Goal: Task Accomplishment & Management: Use online tool/utility

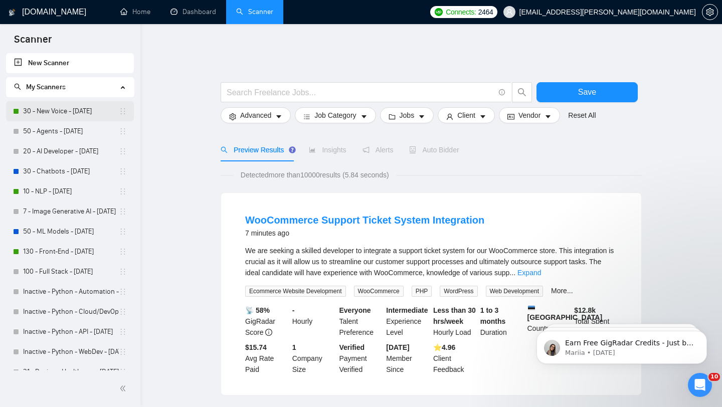
click at [67, 112] on link "30 - New Voice - [DATE]" at bounding box center [71, 111] width 96 height 20
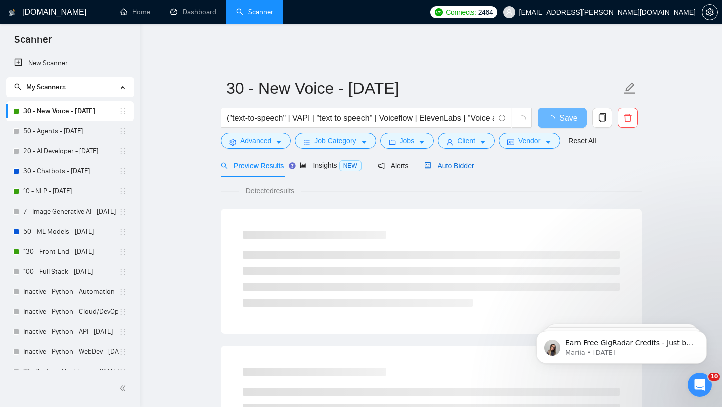
click at [469, 162] on span "Auto Bidder" at bounding box center [449, 166] width 50 height 8
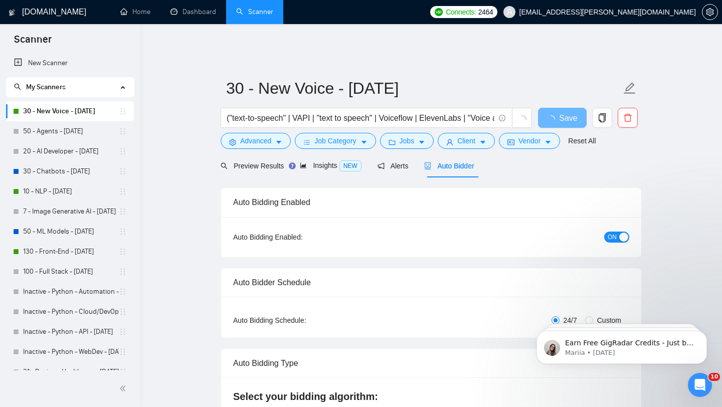
checkbox input "true"
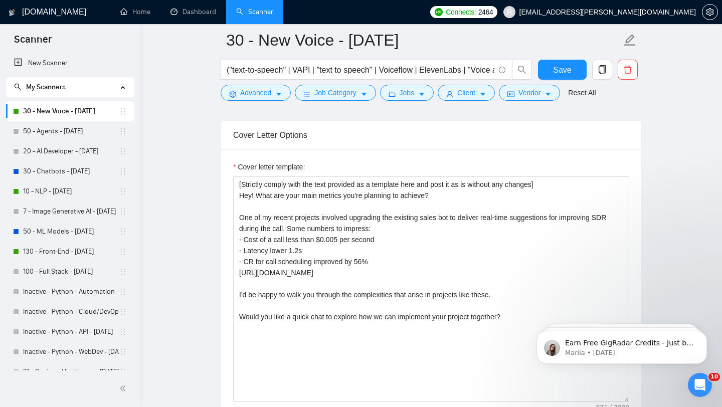
scroll to position [1169, 0]
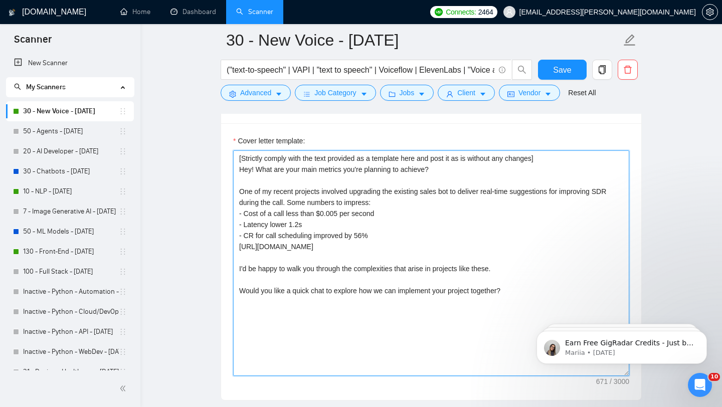
click at [240, 202] on textarea "[Strictly comply with the text provided as a template here and post it as is wi…" at bounding box center [431, 262] width 396 height 225
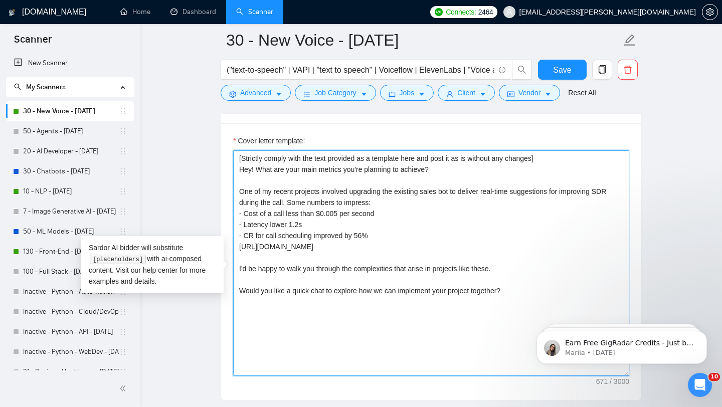
click at [255, 176] on textarea "[Strictly comply with the text provided as a template here and post it as is wi…" at bounding box center [431, 262] width 396 height 225
paste textarea "Let me offer my 8+ years of expertise in AI/ML, building various generative AI …"
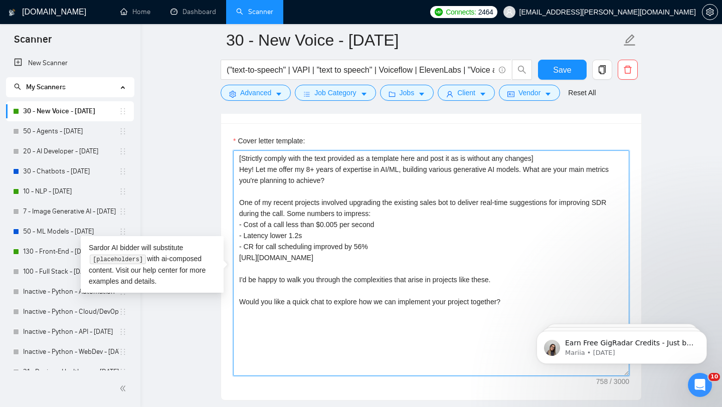
click at [316, 178] on textarea "[Strictly comply with the text provided as a template here and post it as is wi…" at bounding box center [431, 262] width 396 height 225
click at [312, 175] on textarea "[Strictly comply with the text provided as a template here and post it as is wi…" at bounding box center [431, 262] width 396 height 225
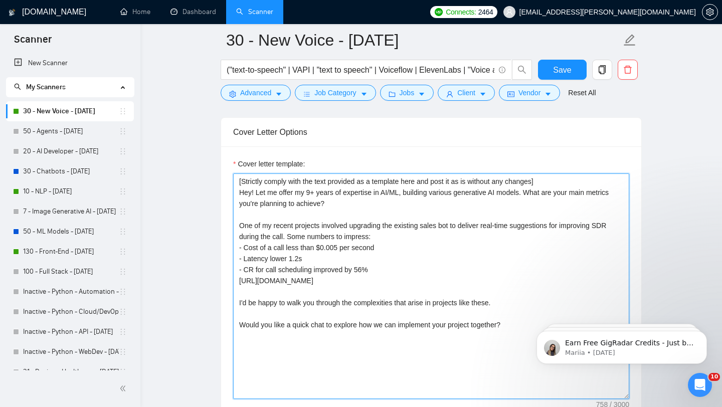
scroll to position [1148, 0]
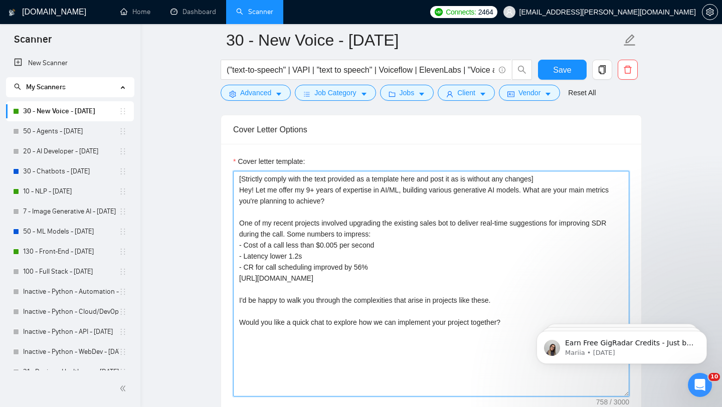
drag, startPoint x: 536, startPoint y: 199, endPoint x: 541, endPoint y: 209, distance: 11.2
click at [541, 209] on textarea "[Strictly comply with the text provided as a template here and post it as is wi…" at bounding box center [431, 283] width 396 height 225
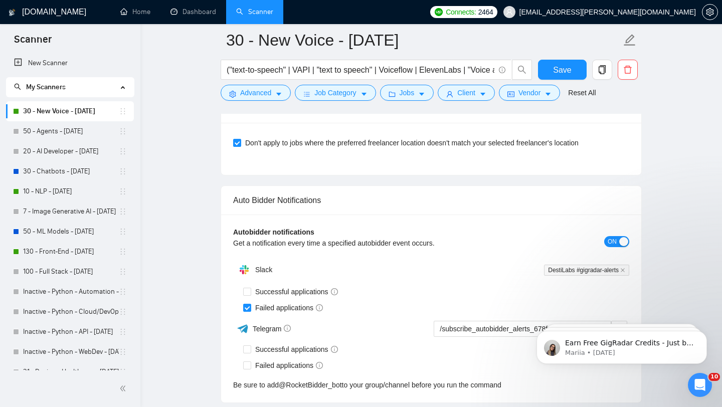
scroll to position [2395, 0]
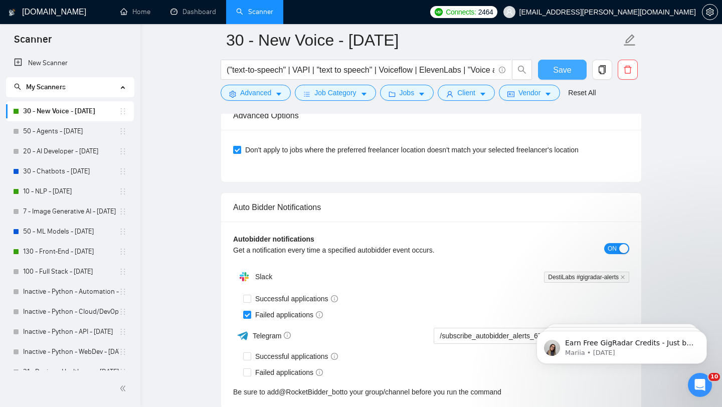
type textarea "[Strictly comply with the text provided as a template here and post it as is wi…"
click at [568, 70] on span "Save" at bounding box center [562, 70] width 18 height 13
click at [270, 87] on span "Advanced" at bounding box center [255, 92] width 31 height 11
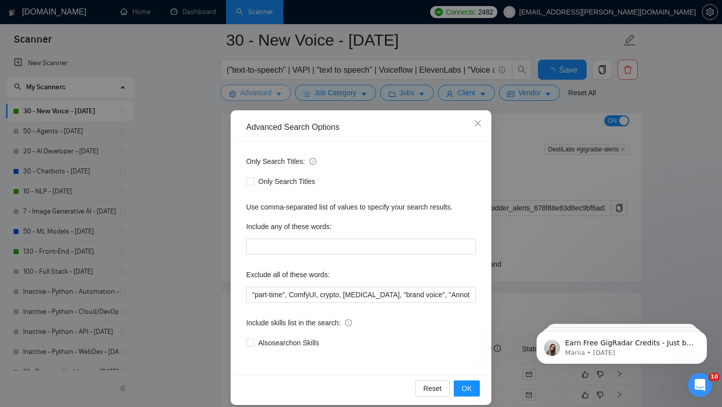
checkbox input "true"
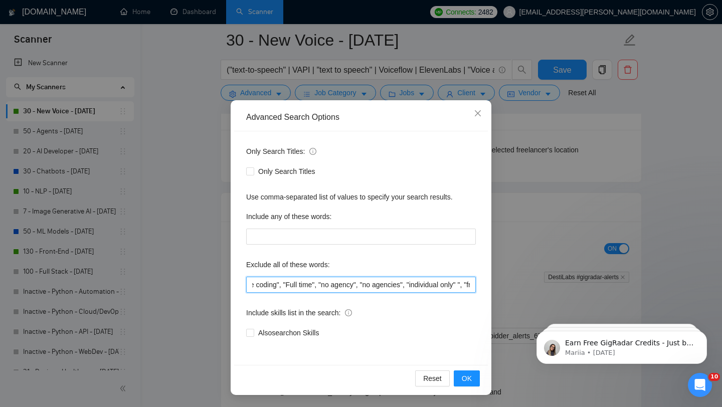
scroll to position [0, 1235]
drag, startPoint x: 427, startPoint y: 284, endPoint x: 492, endPoint y: 290, distance: 64.9
click at [492, 290] on div "Advanced Search Options Only Search Titles: Only Search Titles Use comma-separa…" at bounding box center [361, 203] width 722 height 407
click at [474, 113] on icon "close" at bounding box center [477, 113] width 8 height 8
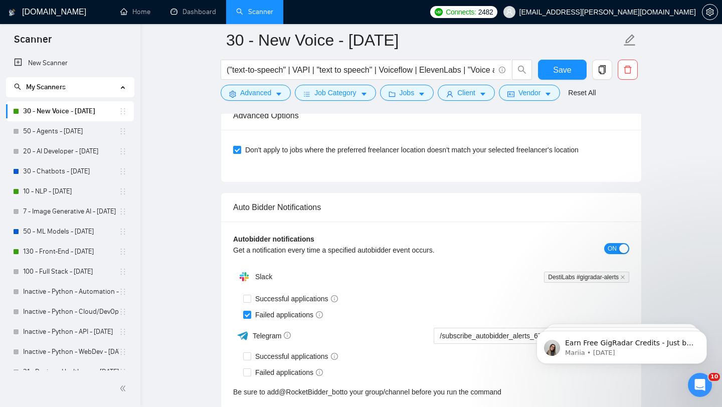
scroll to position [0, 0]
click at [349, 94] on span "Job Category" at bounding box center [335, 92] width 42 height 11
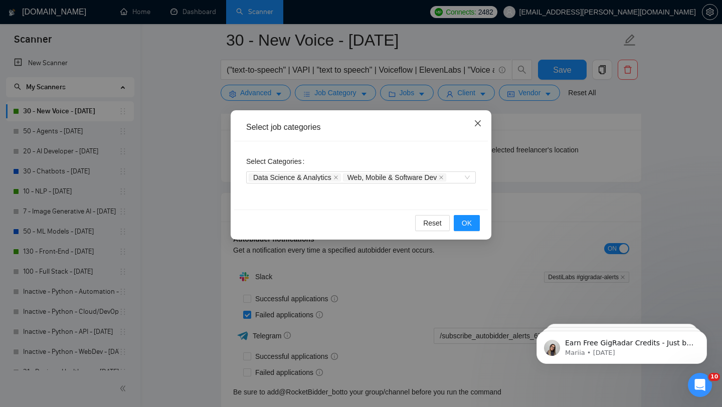
click at [481, 123] on icon "close" at bounding box center [477, 123] width 8 height 8
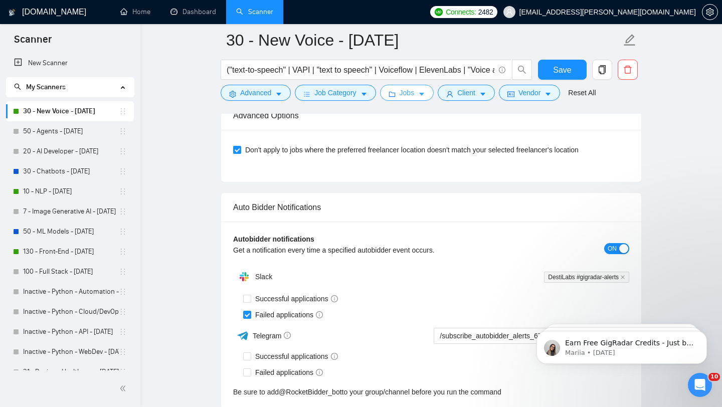
click at [410, 94] on span "Jobs" at bounding box center [406, 92] width 15 height 11
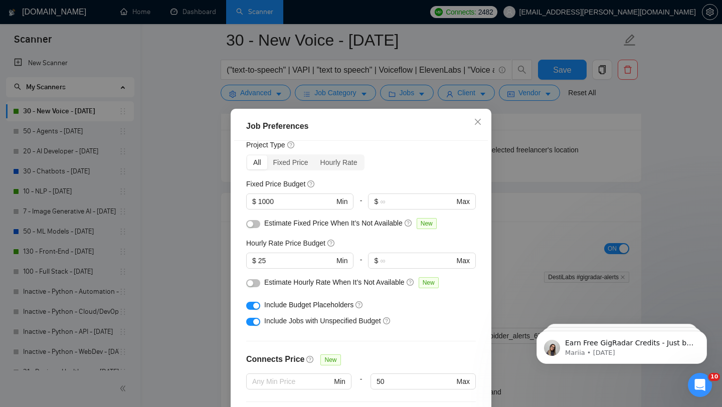
scroll to position [34, 0]
click at [474, 124] on icon "close" at bounding box center [477, 122] width 8 height 8
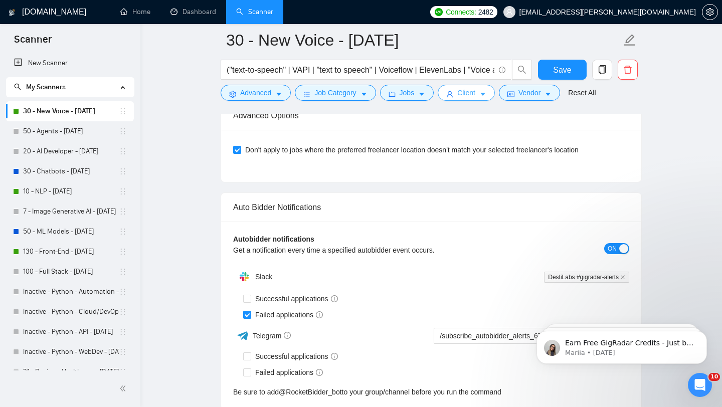
click at [471, 91] on span "Client" at bounding box center [466, 92] width 18 height 11
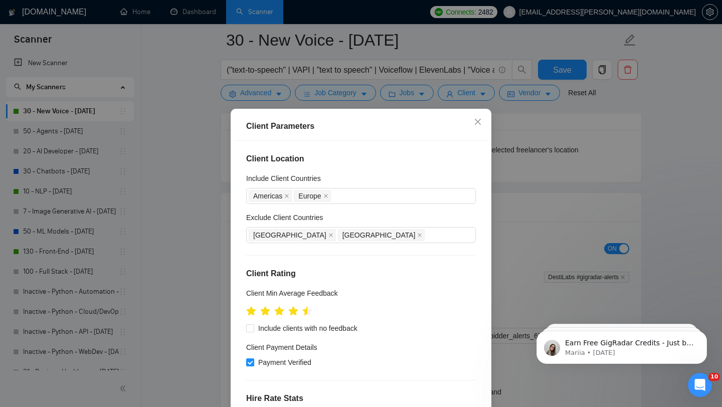
click at [513, 165] on div "Client Parameters Client Location Include Client Countries [GEOGRAPHIC_DATA] [G…" at bounding box center [361, 203] width 722 height 407
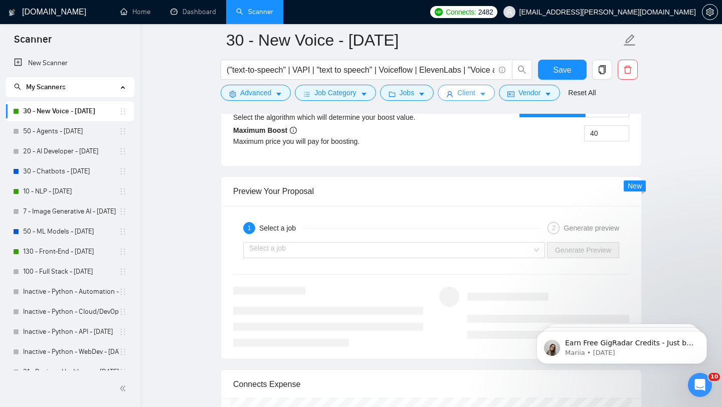
scroll to position [1927, 0]
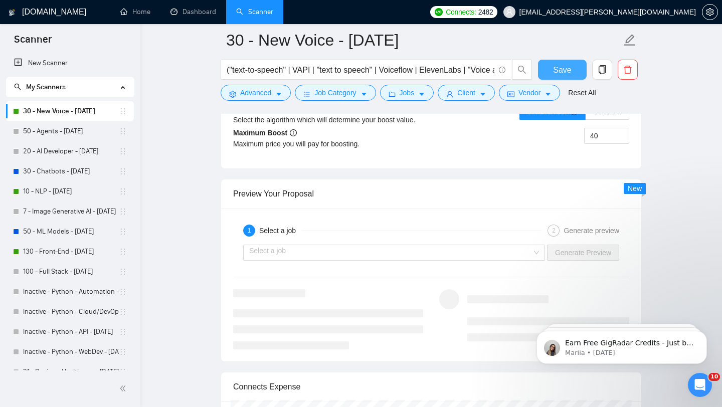
click at [546, 73] on button "Save" at bounding box center [562, 70] width 49 height 20
click at [54, 173] on link "30 - Chatbots - [DATE]" at bounding box center [71, 171] width 96 height 20
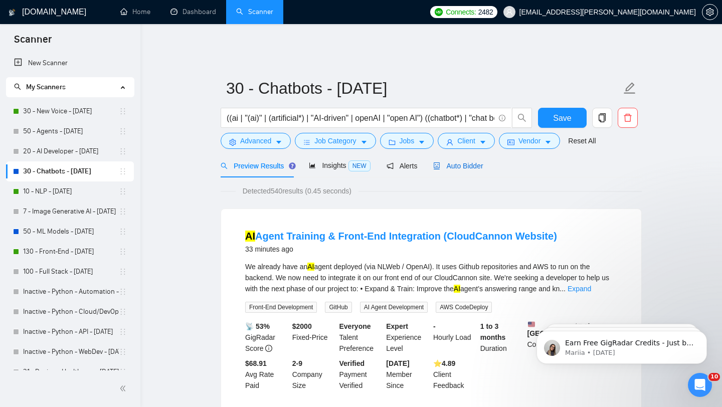
click at [475, 162] on span "Auto Bidder" at bounding box center [458, 166] width 50 height 8
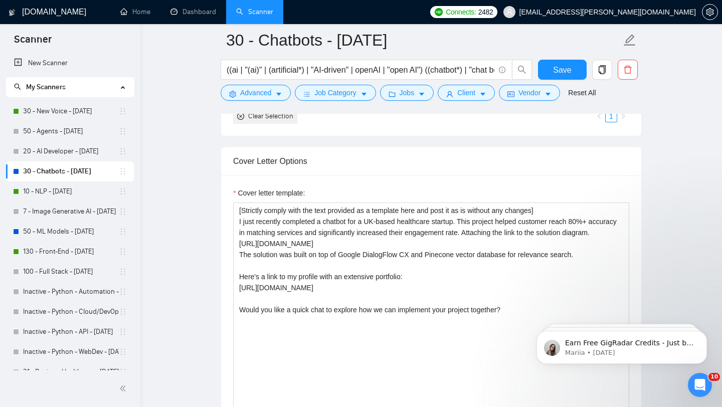
scroll to position [1112, 0]
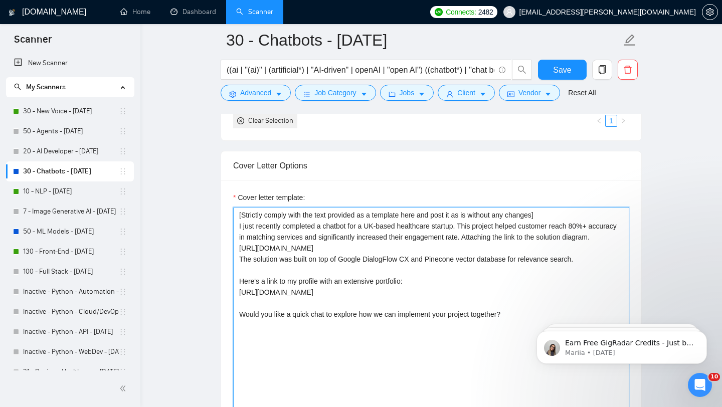
click at [238, 232] on textarea "[Strictly comply with the text provided as a template here and post it as is wi…" at bounding box center [431, 319] width 396 height 225
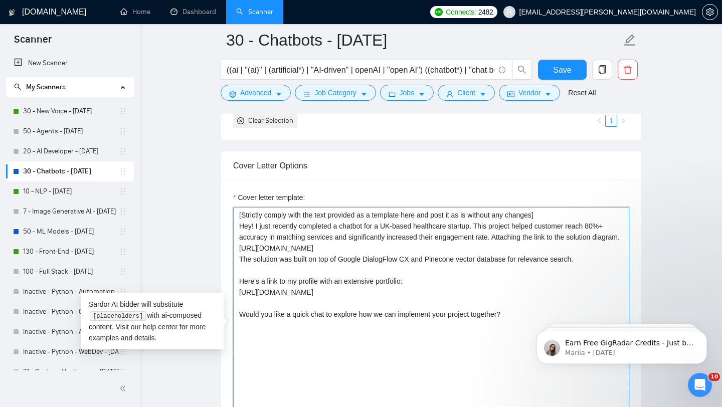
paste textarea "Let me offer my 8+ years of expertise in AI/ML, building various generative AI …"
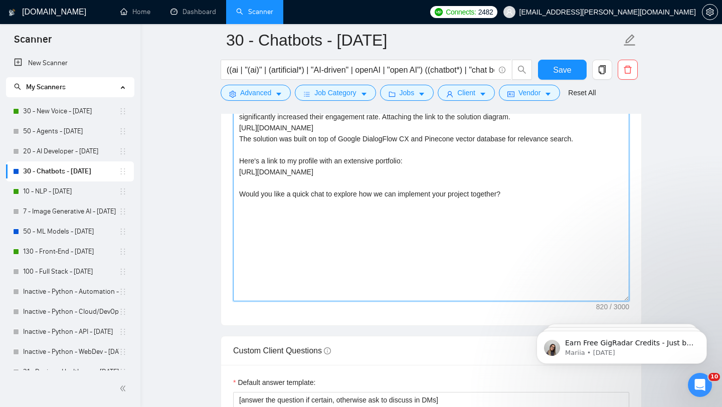
scroll to position [1241, 0]
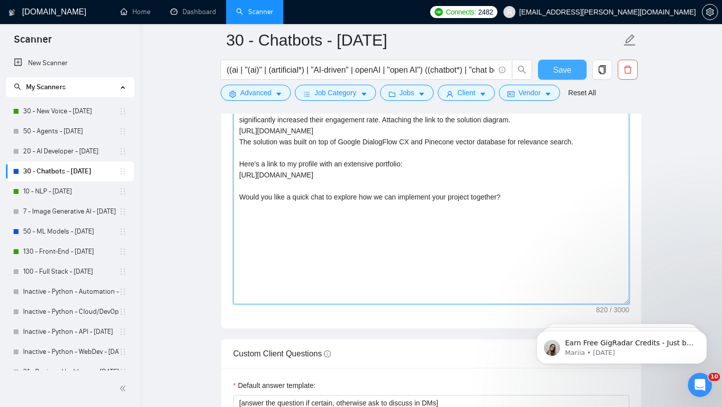
type textarea "[Strictly comply with the text provided as a template here and post it as is wi…"
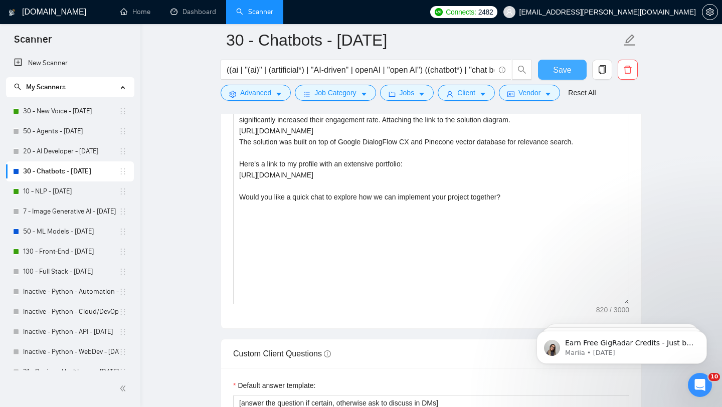
click at [567, 71] on span "Save" at bounding box center [562, 70] width 18 height 13
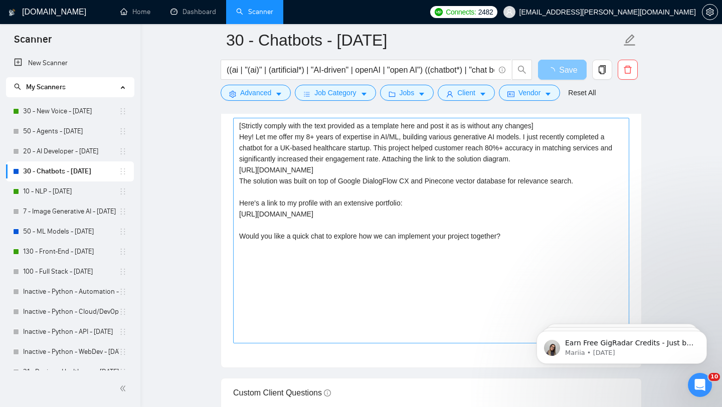
scroll to position [1152, 0]
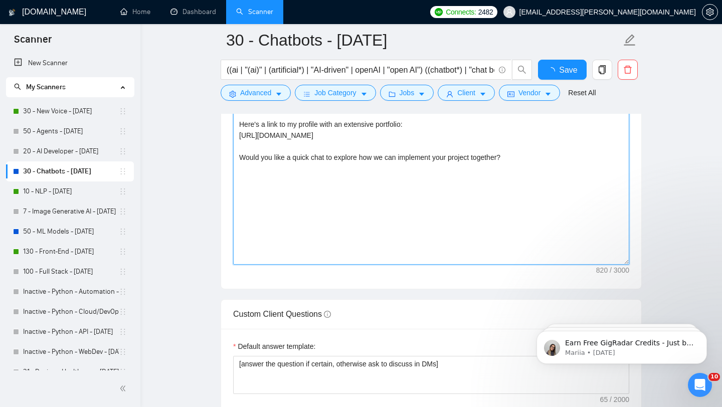
click at [313, 196] on textarea "[Strictly comply with the text provided as a template here and post it as is wi…" at bounding box center [431, 151] width 396 height 225
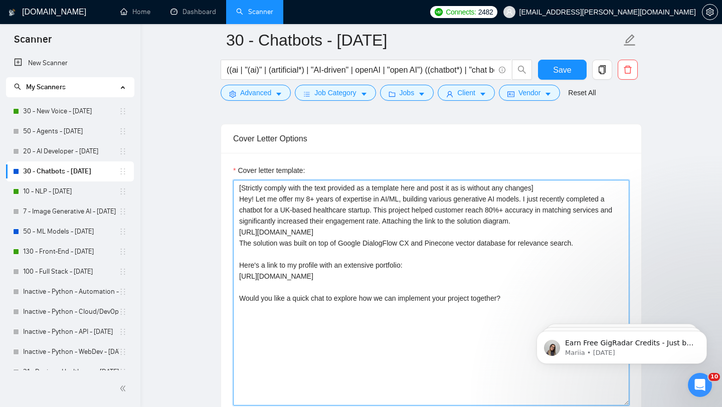
scroll to position [1117, 0]
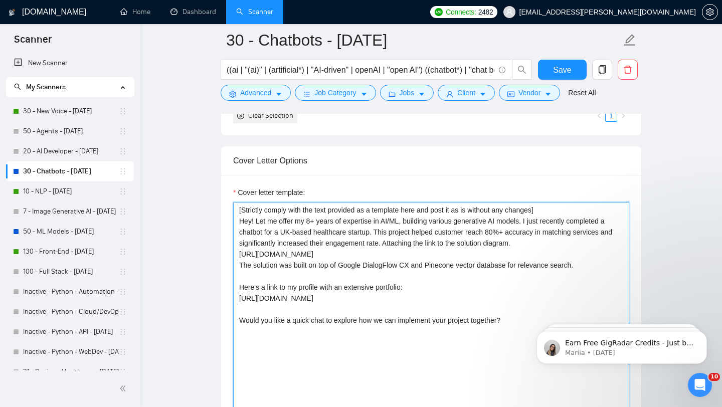
click at [313, 233] on textarea "[Strictly comply with the text provided as a template here and post it as is wi…" at bounding box center [431, 314] width 396 height 225
type textarea "[Strictly comply with the text provided as a template here and post it as is wi…"
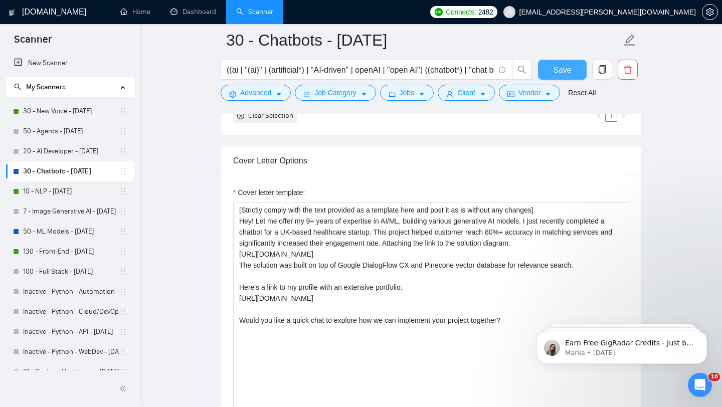
click at [559, 74] on span "Save" at bounding box center [562, 70] width 18 height 13
click at [58, 186] on link "10 - NLP - [DATE]" at bounding box center [71, 191] width 96 height 20
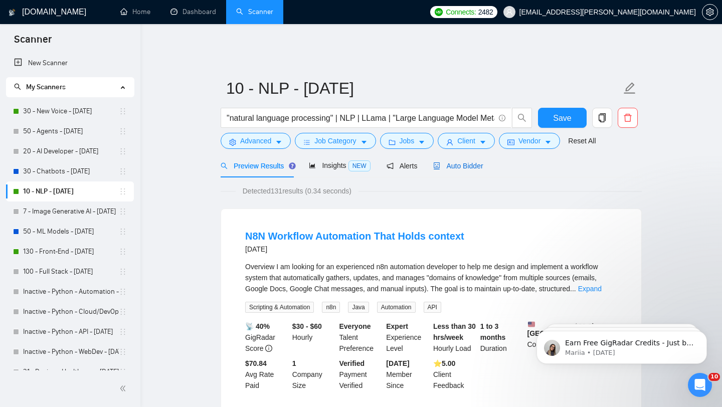
click at [461, 162] on span "Auto Bidder" at bounding box center [458, 166] width 50 height 8
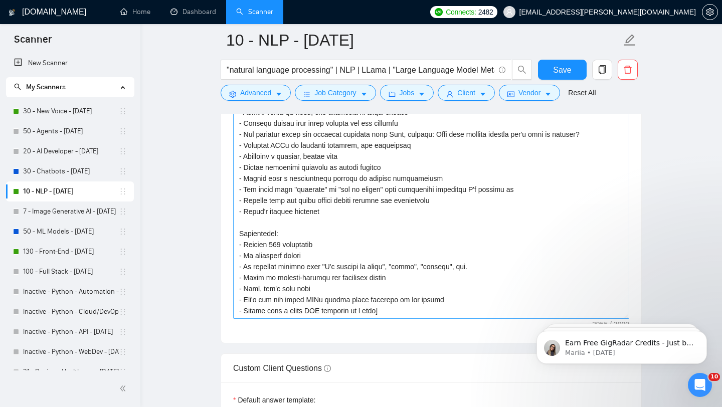
scroll to position [1228, 0]
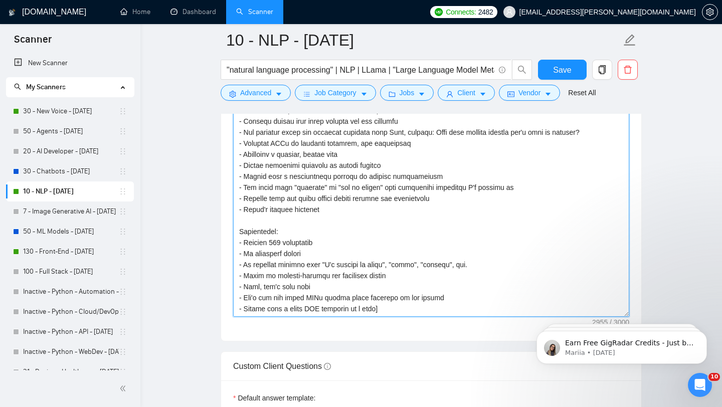
click at [246, 235] on textarea "Cover letter template:" at bounding box center [431, 203] width 396 height 225
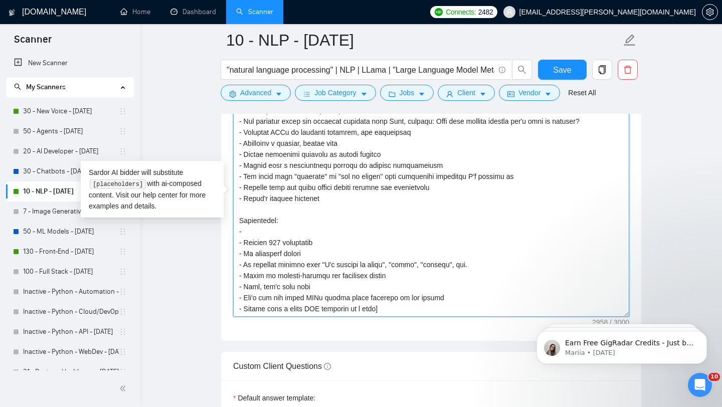
click at [259, 232] on textarea "Cover letter template:" at bounding box center [431, 203] width 396 height 225
click at [256, 232] on textarea "Cover letter template:" at bounding box center [431, 203] width 396 height 225
click at [306, 234] on textarea "Cover letter template:" at bounding box center [431, 203] width 396 height 225
paste textarea
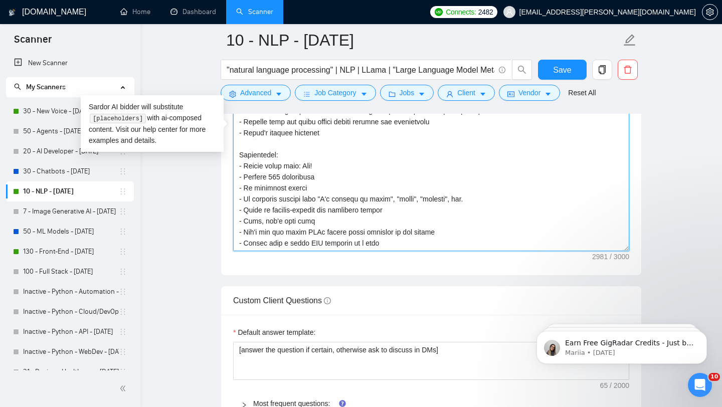
scroll to position [1292, 0]
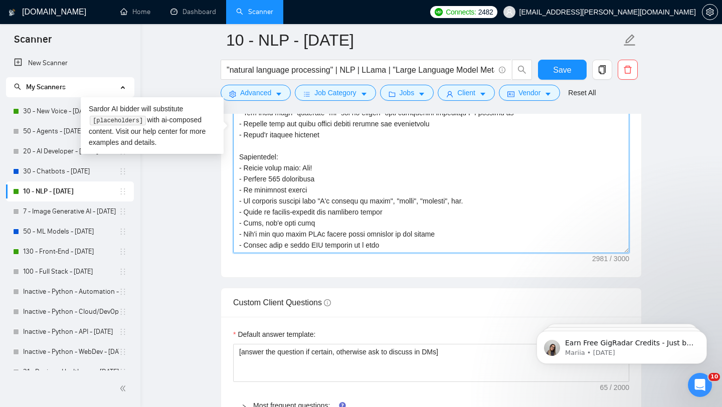
click at [341, 163] on textarea "Cover letter template:" at bounding box center [431, 140] width 396 height 225
click at [320, 161] on textarea "Cover letter template:" at bounding box center [431, 140] width 396 height 225
paste textarea
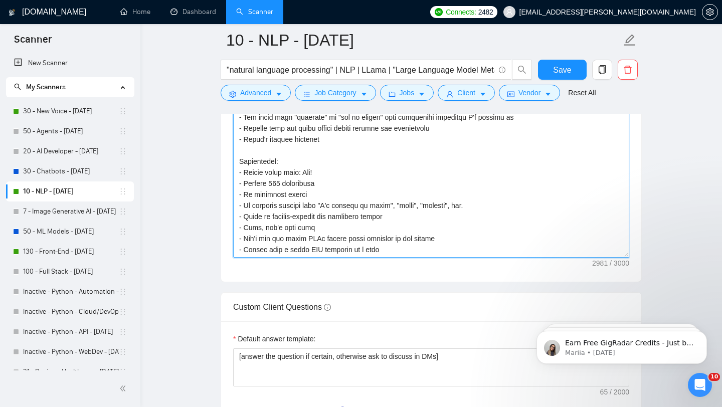
scroll to position [317, 0]
paste textarea "Let me offer my 8+"
drag, startPoint x: 449, startPoint y: 244, endPoint x: 374, endPoint y: 247, distance: 75.7
click at [374, 247] on textarea "Cover letter template:" at bounding box center [431, 144] width 396 height 225
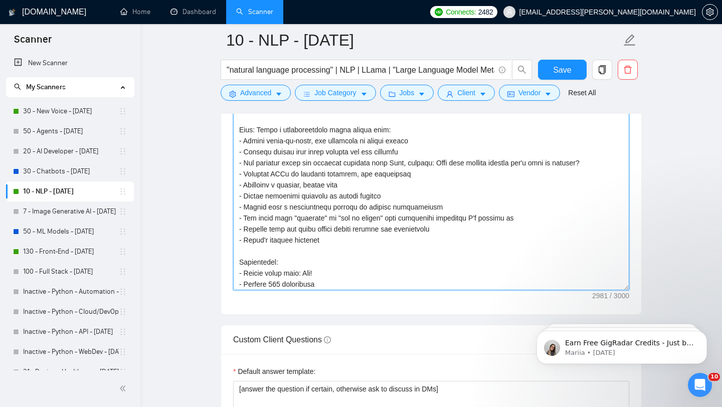
scroll to position [260, 0]
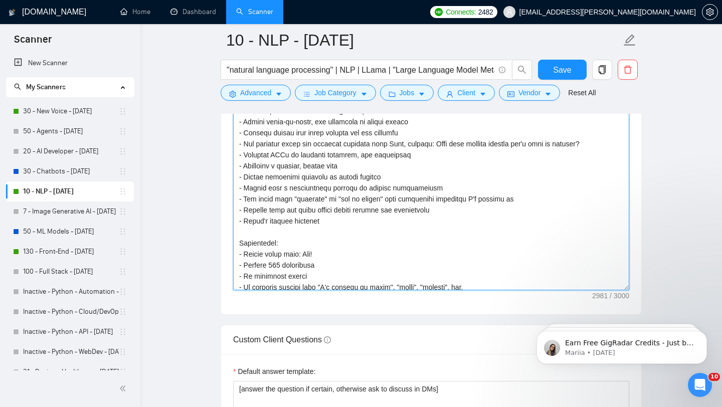
drag, startPoint x: 365, startPoint y: 170, endPoint x: 242, endPoint y: 171, distance: 123.3
click at [242, 171] on textarea "Cover letter template:" at bounding box center [431, 177] width 396 height 225
drag, startPoint x: 392, startPoint y: 180, endPoint x: 233, endPoint y: 170, distance: 159.1
click at [233, 170] on textarea "Cover letter template:" at bounding box center [431, 177] width 396 height 225
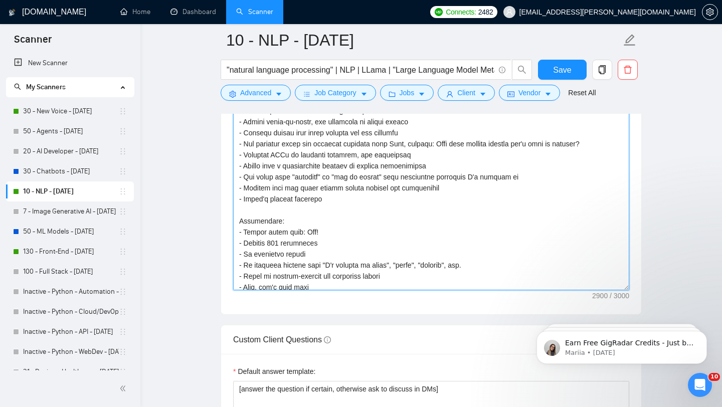
click at [331, 233] on textarea "Cover letter template:" at bounding box center [431, 177] width 396 height 225
paste textarea "Let me offer my 8+ years of expertise in AI/ML, building various generative AI …"
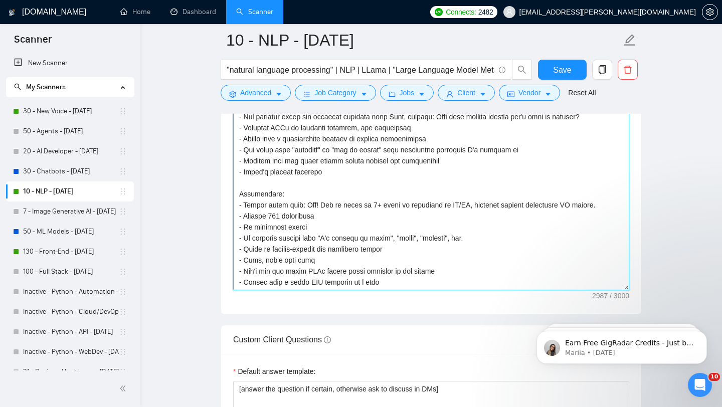
scroll to position [1273, 0]
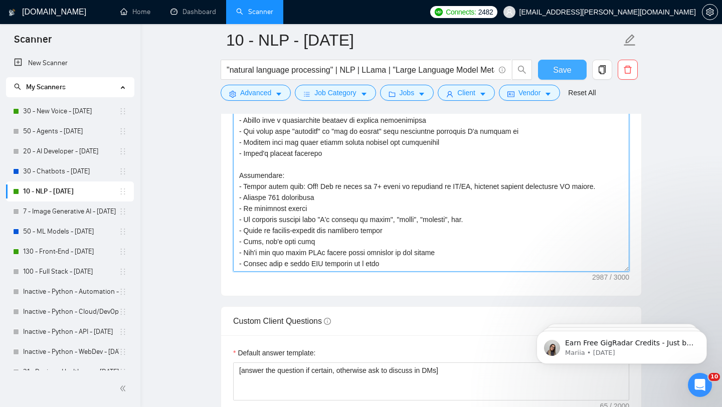
type textarea "[Recent Projects: AI Agent for Content Generation | AI Agent [URL][DOMAIN_NAME]…"
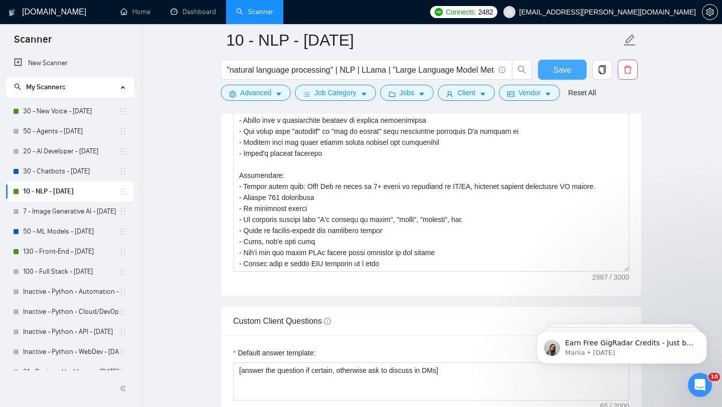
click at [565, 64] on span "Save" at bounding box center [562, 70] width 18 height 13
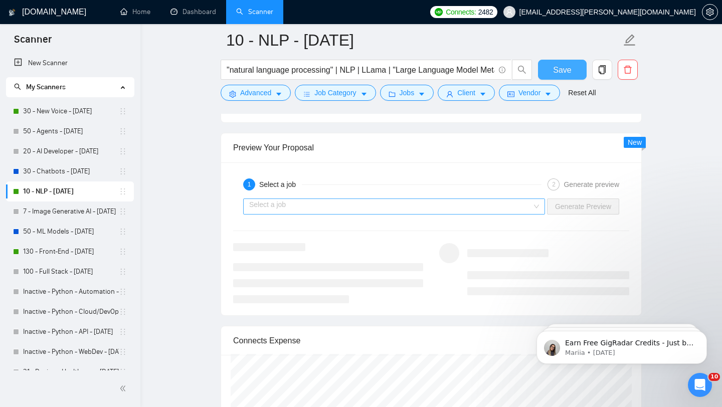
scroll to position [1981, 0]
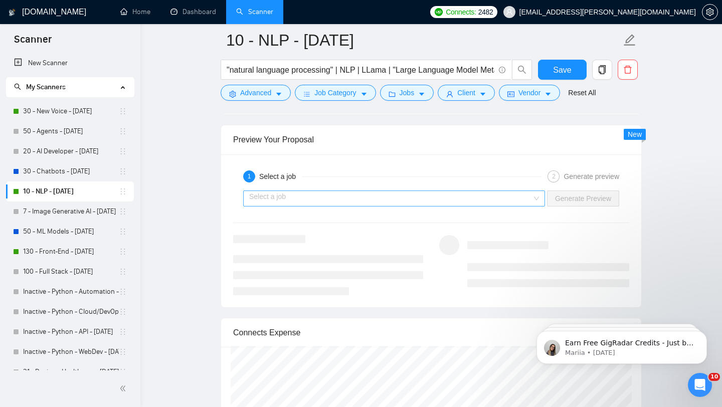
click at [422, 195] on input "search" at bounding box center [390, 198] width 283 height 15
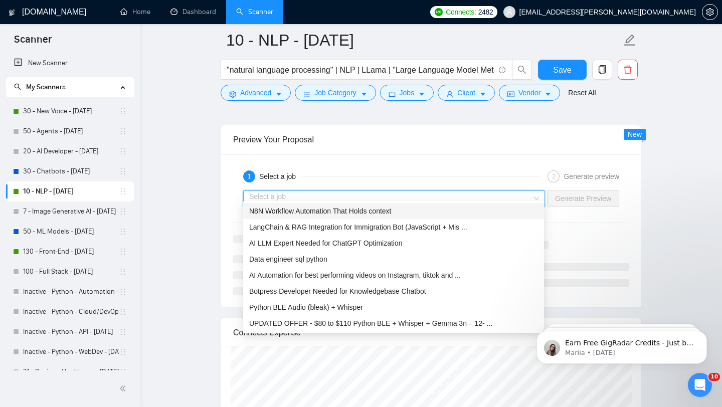
click at [408, 210] on div "N8N Workflow Automation That Holds context" at bounding box center [393, 210] width 289 height 11
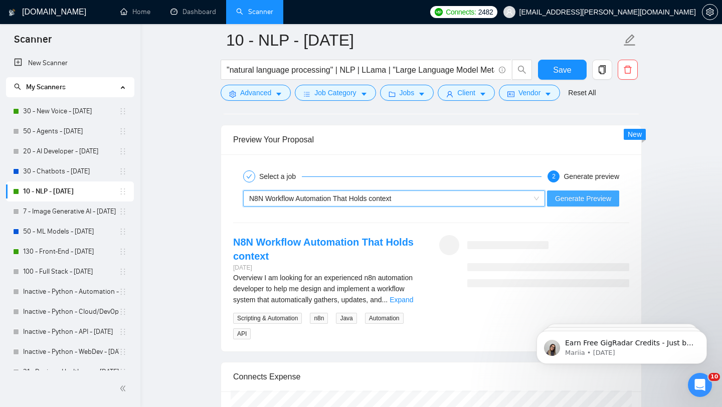
click at [570, 193] on span "Generate Preview" at bounding box center [583, 198] width 56 height 11
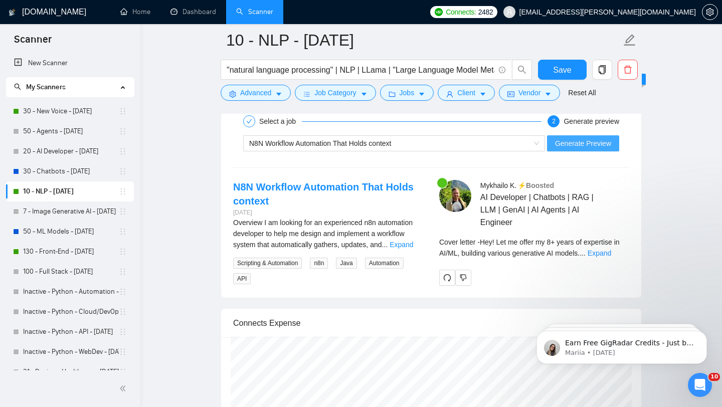
scroll to position [2048, 0]
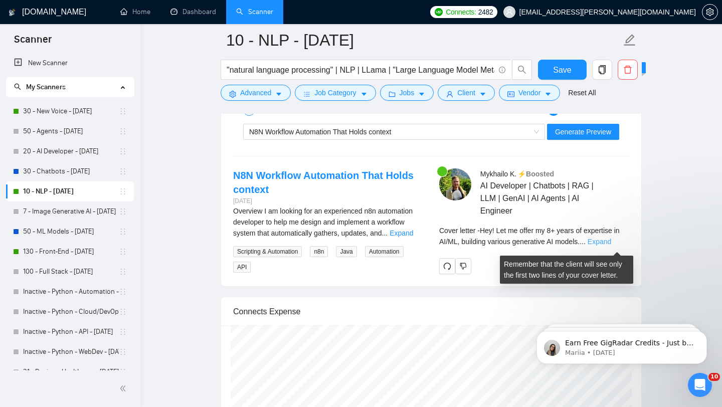
click at [603, 244] on link "Expand" at bounding box center [599, 241] width 24 height 8
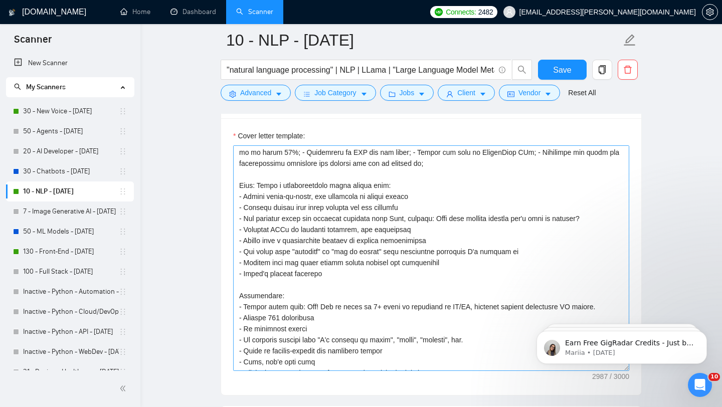
scroll to position [279, 0]
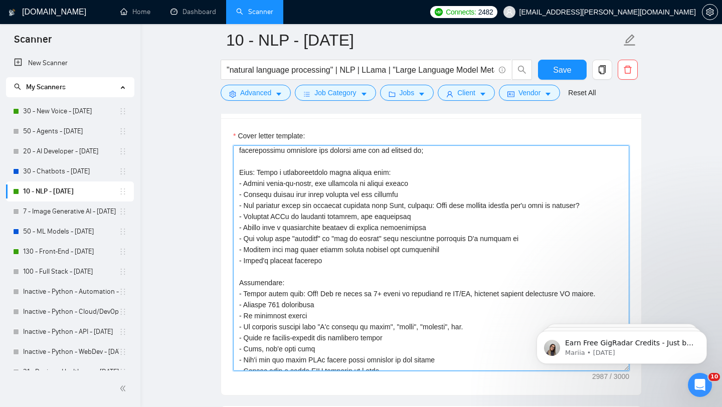
click at [376, 297] on textarea "Cover letter template:" at bounding box center [431, 257] width 396 height 225
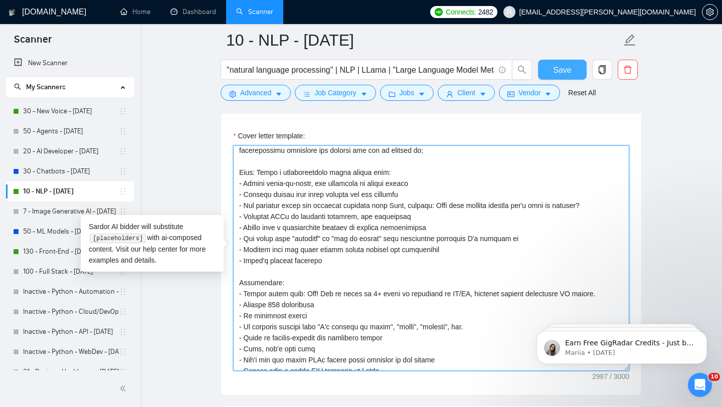
type textarea "[Recent Projects: AI Agent for Content Generation | AI Agent [URL][DOMAIN_NAME]…"
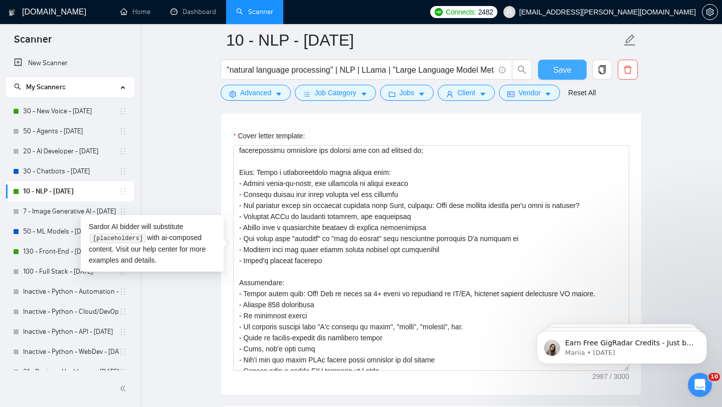
click at [561, 68] on span "Save" at bounding box center [562, 70] width 18 height 13
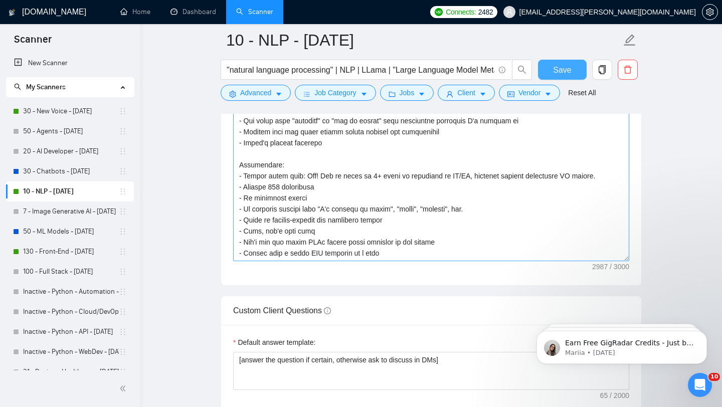
scroll to position [1285, 0]
click at [282, 179] on textarea "Cover letter template:" at bounding box center [431, 147] width 396 height 225
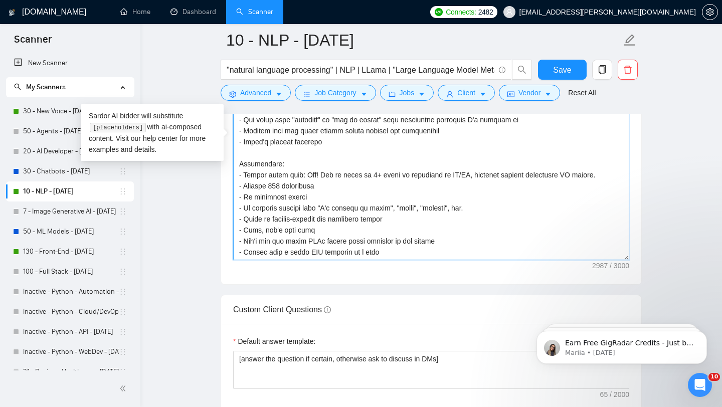
click at [282, 179] on textarea "Cover letter template:" at bounding box center [431, 147] width 396 height 225
type textarea "[Recent Projects: AI Agent for Content Generation | AI Agent [URL][DOMAIN_NAME]…"
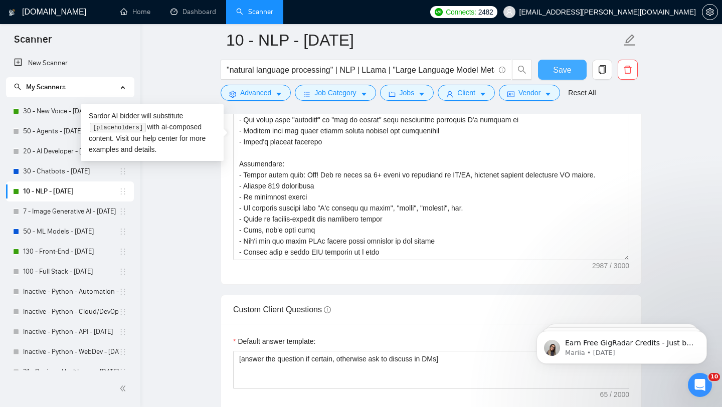
click at [545, 71] on button "Save" at bounding box center [562, 70] width 49 height 20
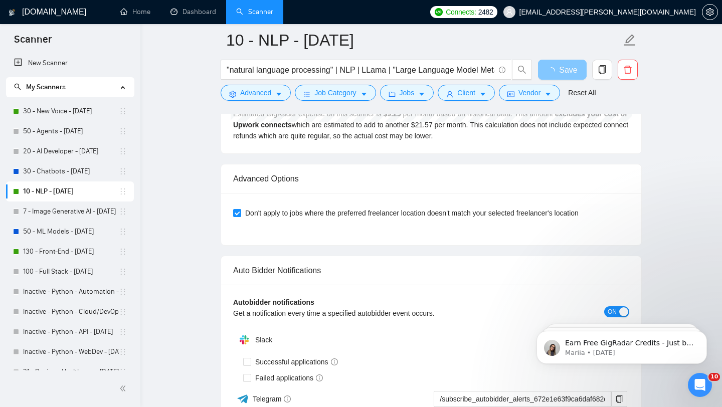
scroll to position [2475, 0]
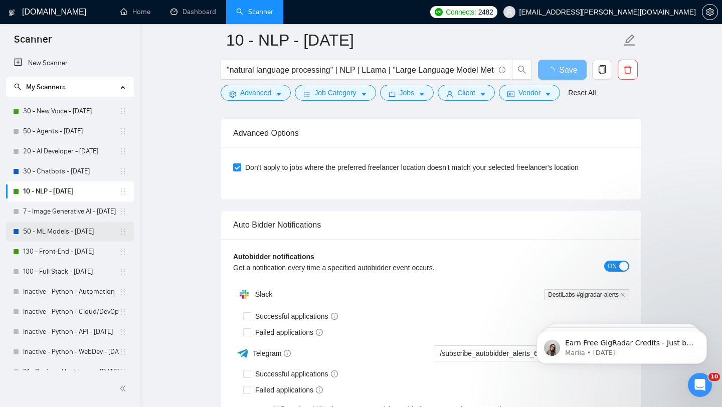
click at [59, 231] on link "50 - ML Models - [DATE]" at bounding box center [71, 231] width 96 height 20
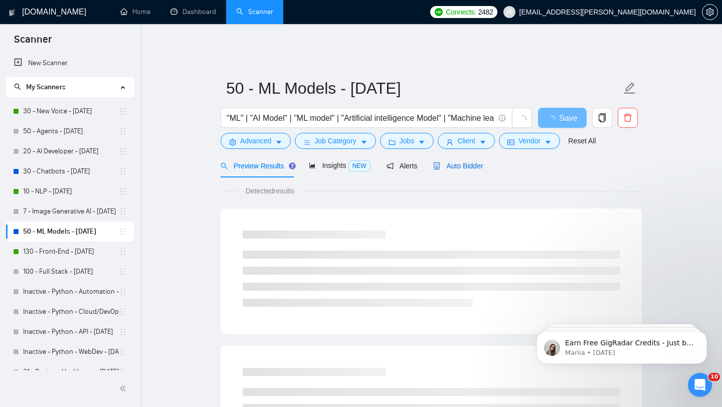
click at [470, 162] on span "Auto Bidder" at bounding box center [458, 166] width 50 height 8
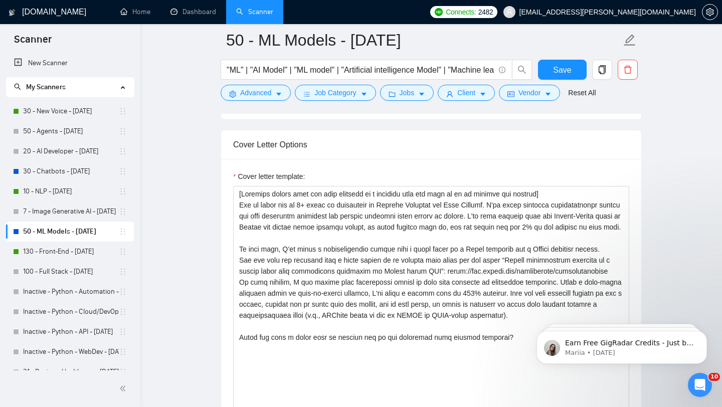
scroll to position [1084, 0]
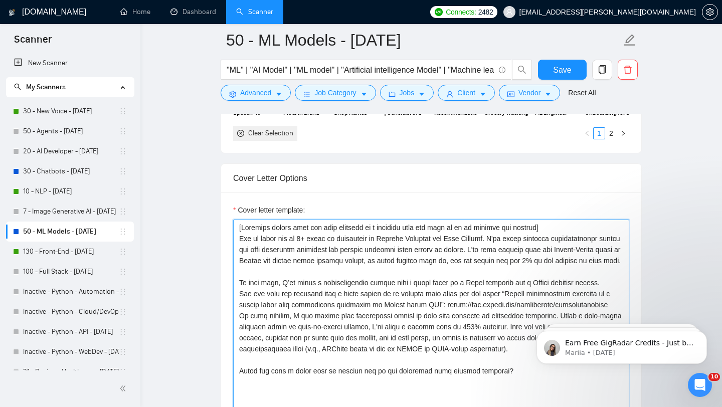
click at [309, 231] on textarea "Cover letter template:" at bounding box center [431, 331] width 396 height 225
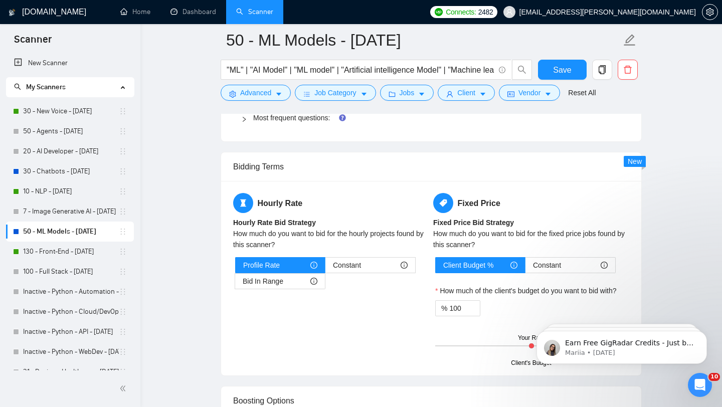
scroll to position [1619, 0]
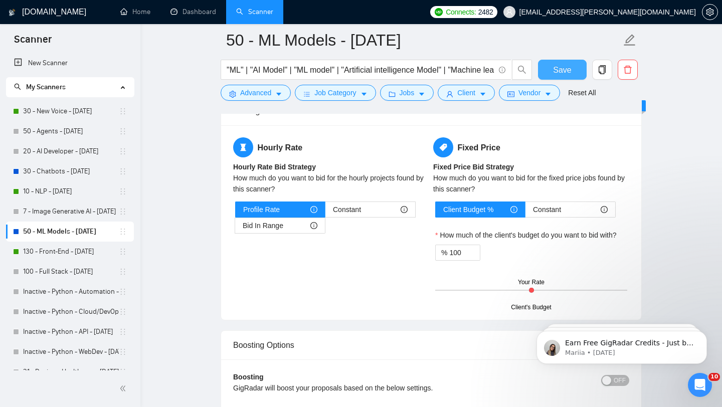
type textarea "[Loremips dolors amet con adip elitsedd ei t incididu utla etd magn al en ad mi…"
click at [562, 73] on span "Save" at bounding box center [562, 70] width 18 height 13
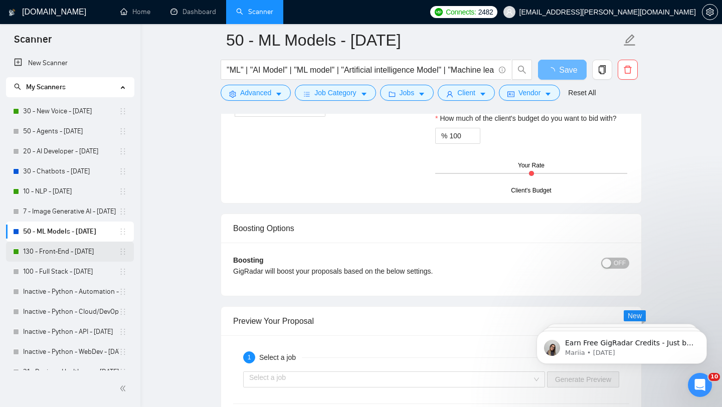
click at [77, 253] on link "130 - Front-End - [DATE]" at bounding box center [71, 252] width 96 height 20
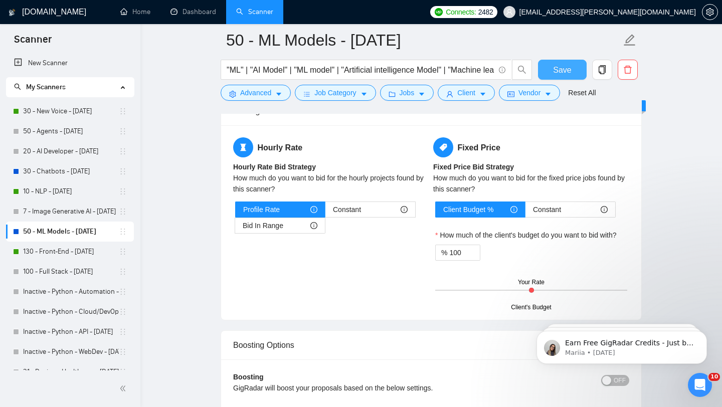
click at [555, 76] on button "Save" at bounding box center [562, 70] width 49 height 20
